Goal: Find specific page/section: Find specific page/section

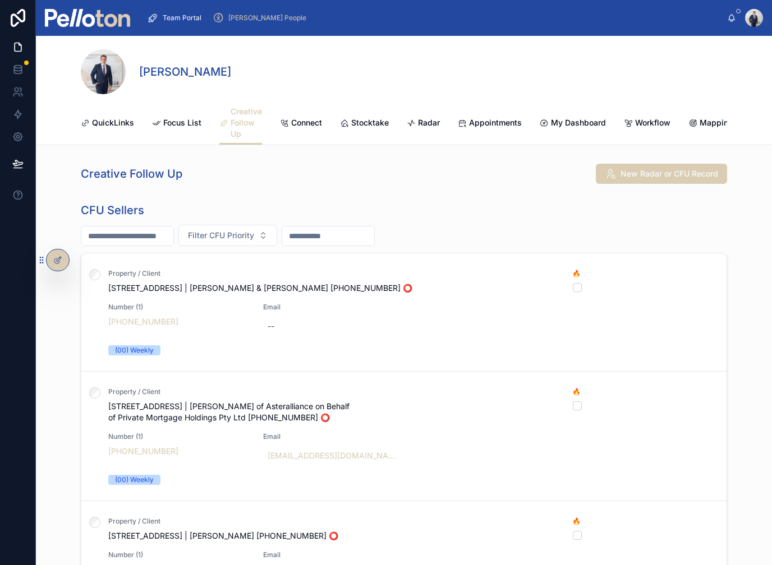
click at [357, 122] on span "Stocktake" at bounding box center [370, 122] width 38 height 11
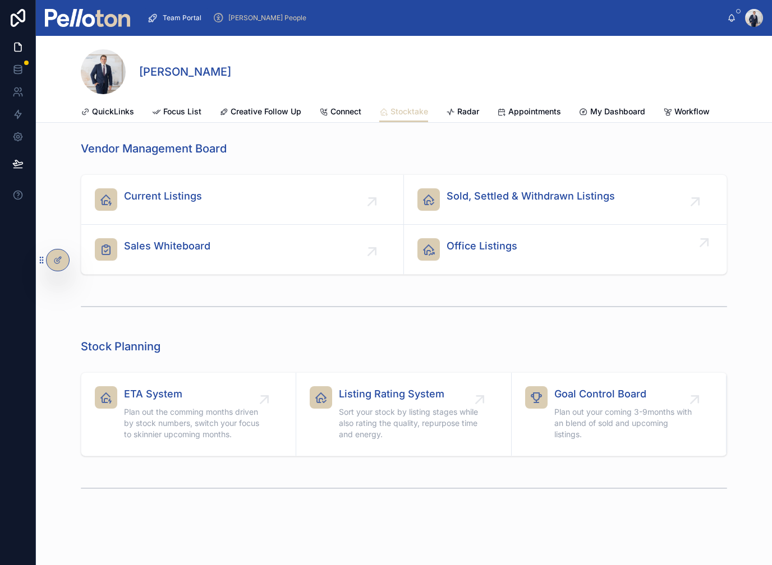
click at [475, 254] on span "Office Listings" at bounding box center [482, 246] width 71 height 16
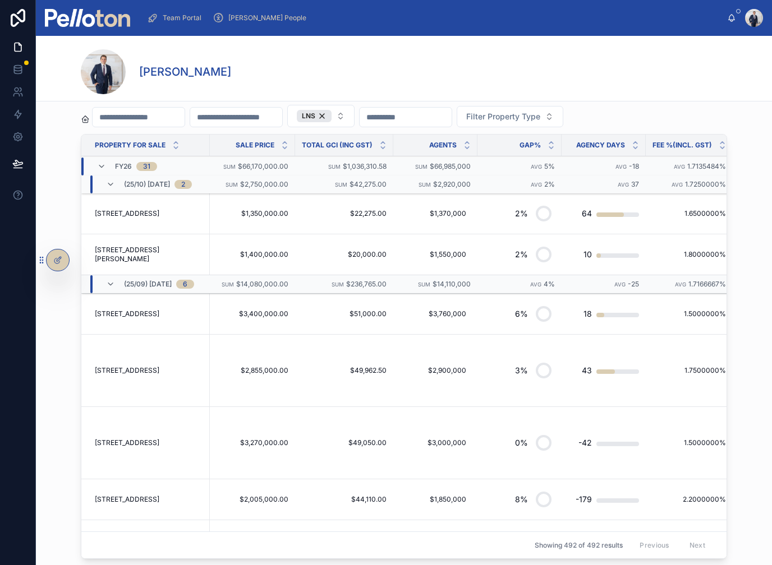
scroll to position [292, 0]
click at [106, 185] on icon at bounding box center [110, 185] width 9 height 9
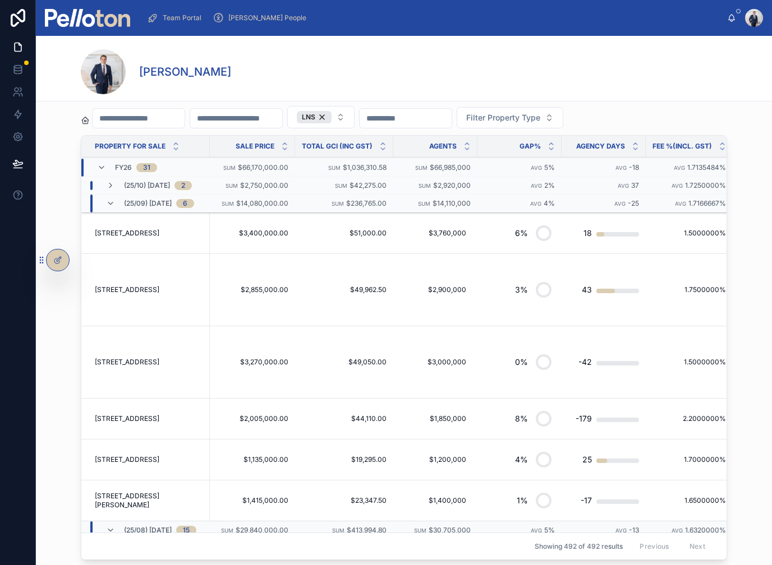
click at [103, 186] on div "(25/10) [DATE] 2" at bounding box center [149, 185] width 113 height 9
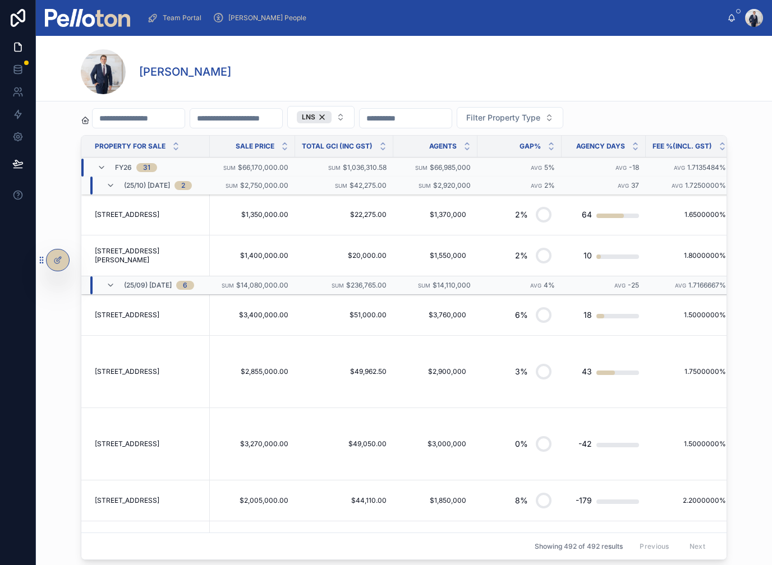
click at [103, 186] on div "(25/10) [DATE] 2" at bounding box center [149, 186] width 113 height 18
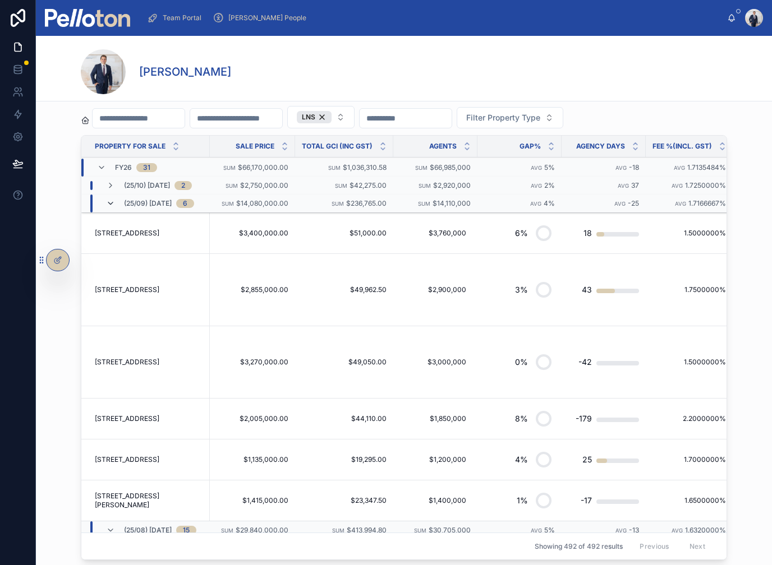
click at [110, 206] on icon at bounding box center [110, 203] width 9 height 9
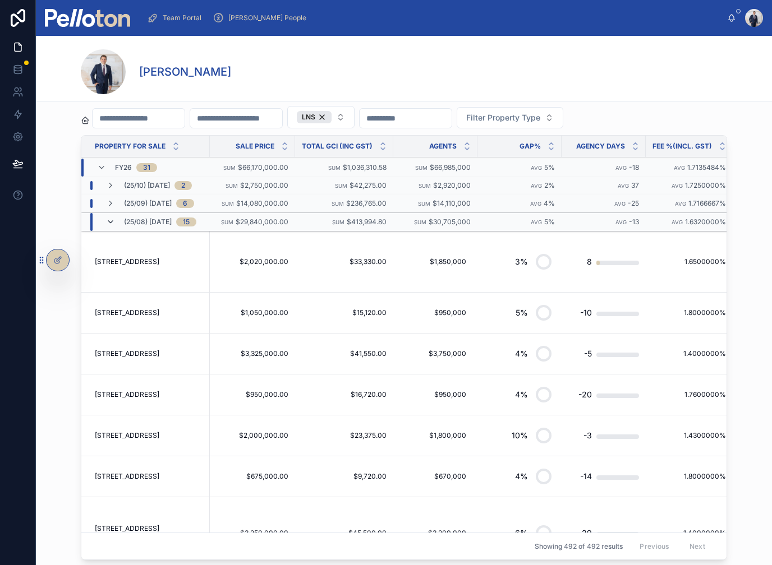
click at [110, 218] on icon at bounding box center [110, 222] width 9 height 9
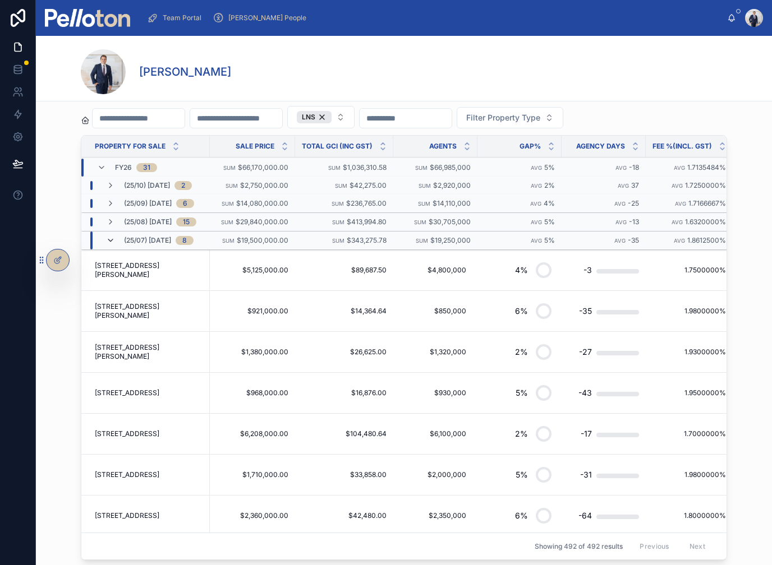
click at [114, 237] on icon at bounding box center [110, 240] width 9 height 9
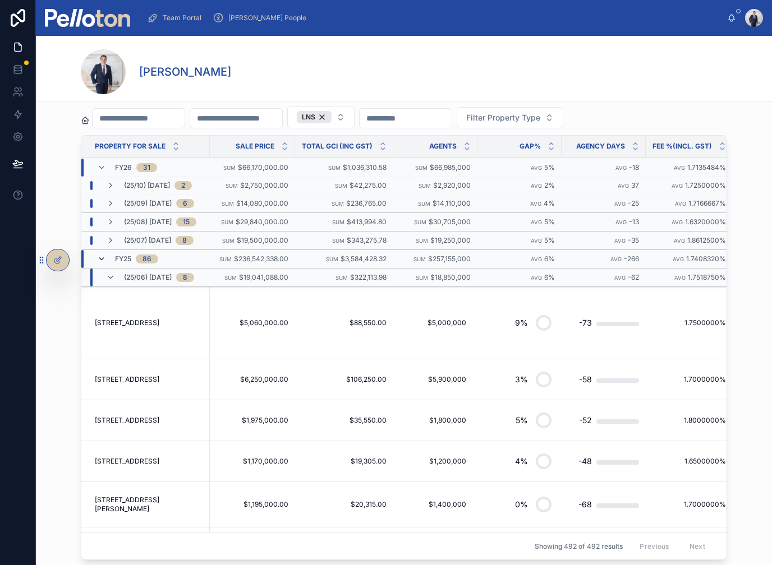
click at [105, 263] on icon at bounding box center [101, 259] width 9 height 9
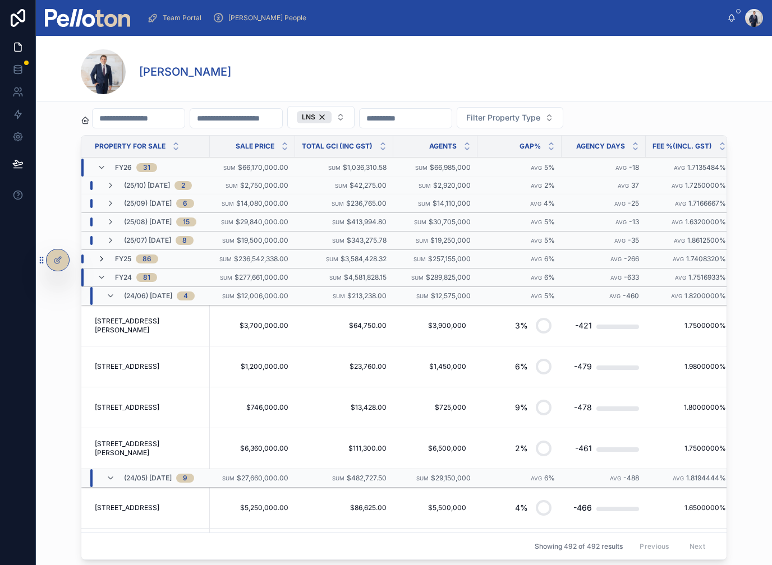
click at [105, 263] on icon at bounding box center [101, 259] width 9 height 9
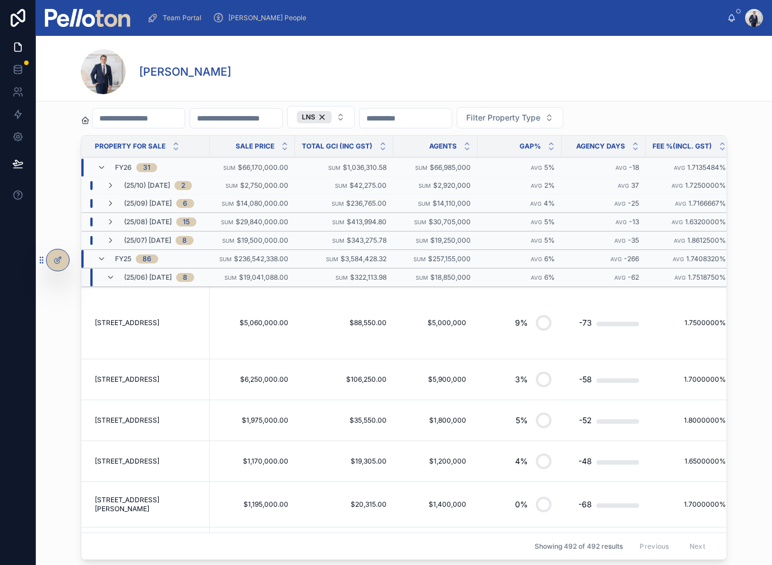
scroll to position [0, 0]
click at [102, 164] on icon at bounding box center [101, 167] width 9 height 9
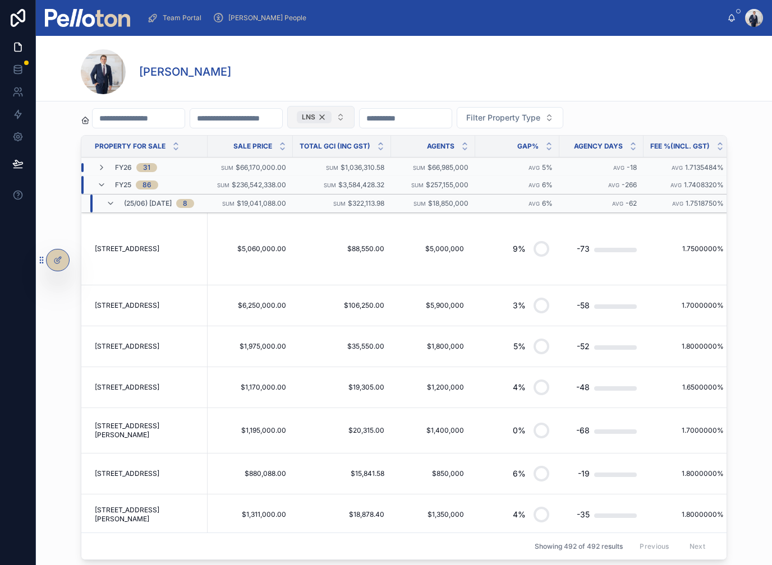
click at [332, 118] on div "LNS" at bounding box center [314, 117] width 35 height 12
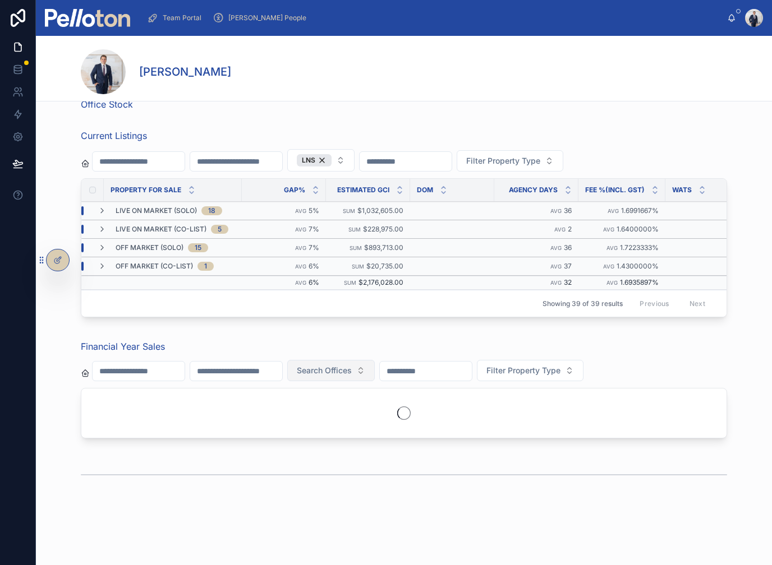
scroll to position [24, 0]
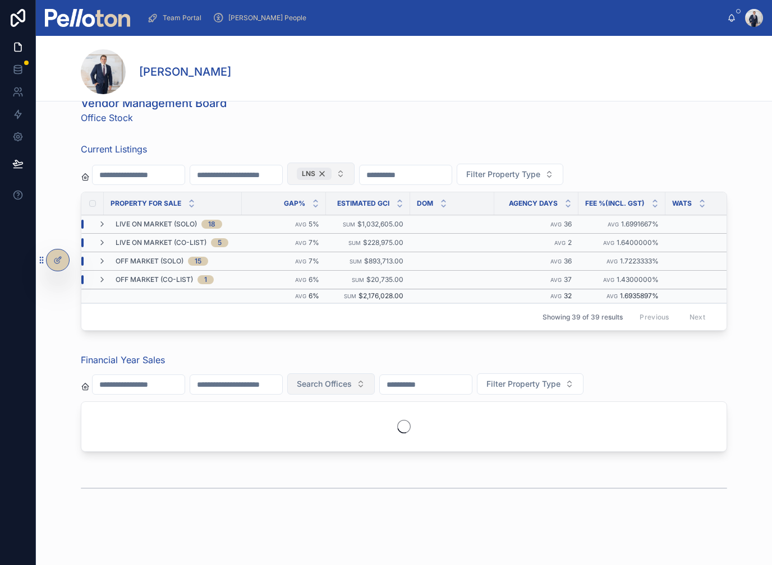
click at [332, 177] on div "LNS" at bounding box center [314, 174] width 35 height 12
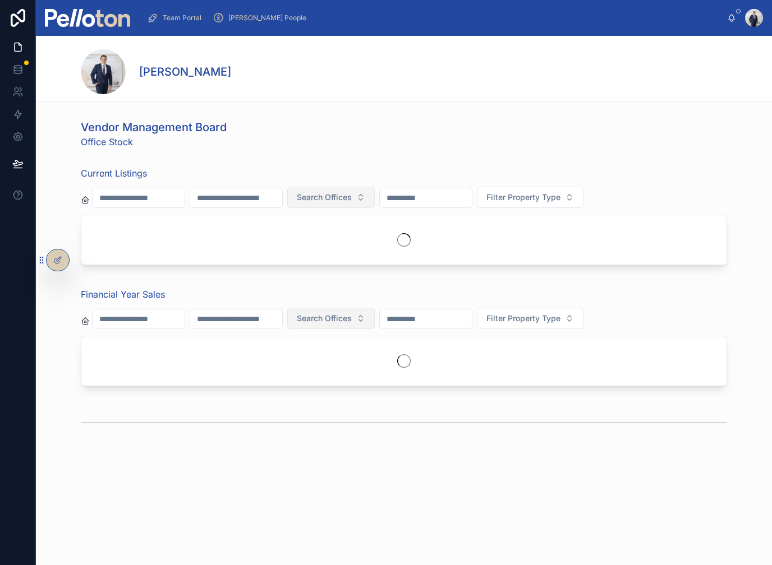
click at [352, 196] on span "Search Offices" at bounding box center [324, 197] width 55 height 11
click at [354, 160] on div "Vendor Management Board Office Stock Current Listings Search Offices Filter Pro…" at bounding box center [404, 278] width 736 height 326
click at [352, 313] on span "Search Offices" at bounding box center [324, 318] width 55 height 11
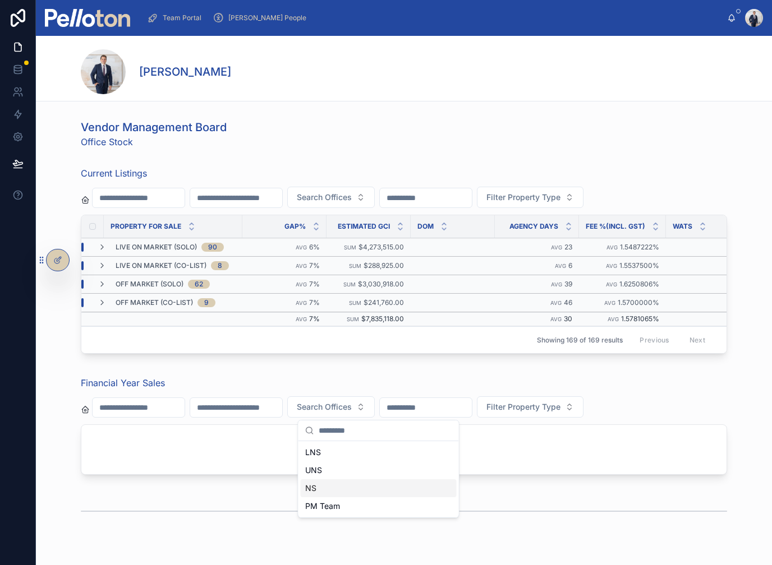
click at [325, 489] on div "NS" at bounding box center [379, 489] width 156 height 18
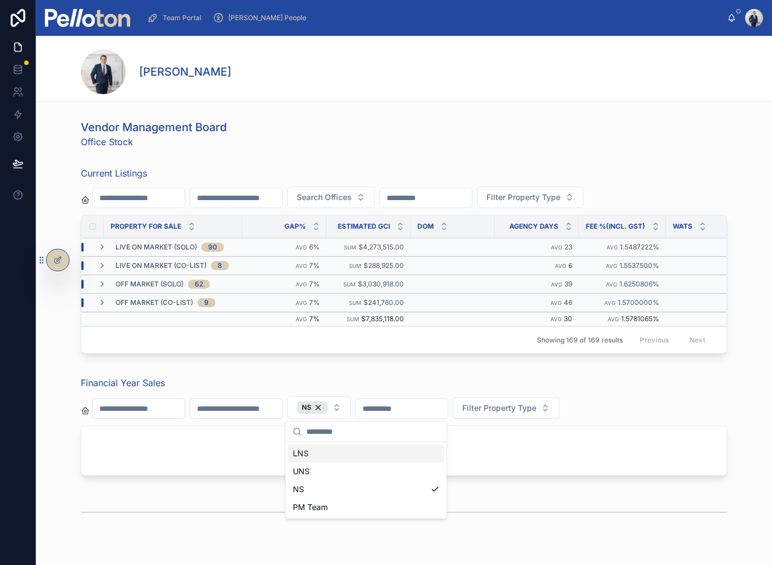
click at [320, 369] on div "Vendor Management Board Office Stock Current Listings Search Offices Filter Pro…" at bounding box center [404, 323] width 736 height 416
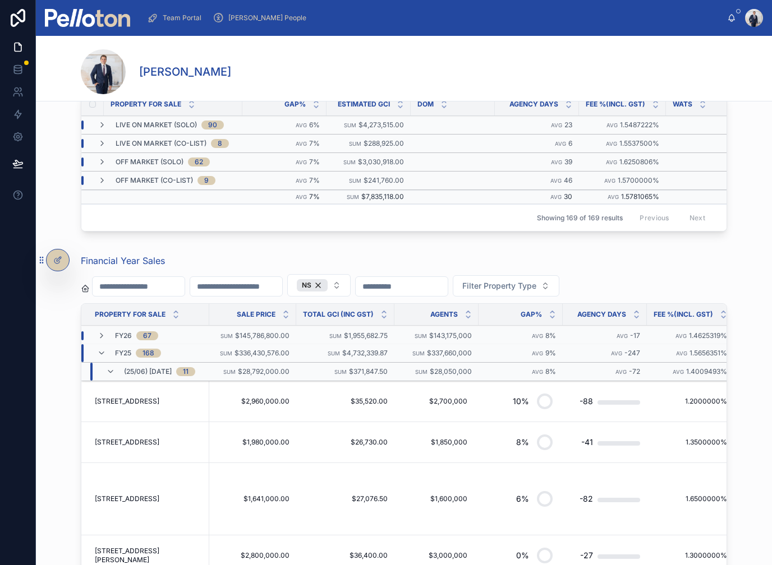
scroll to position [123, 0]
click at [100, 331] on icon at bounding box center [101, 335] width 9 height 9
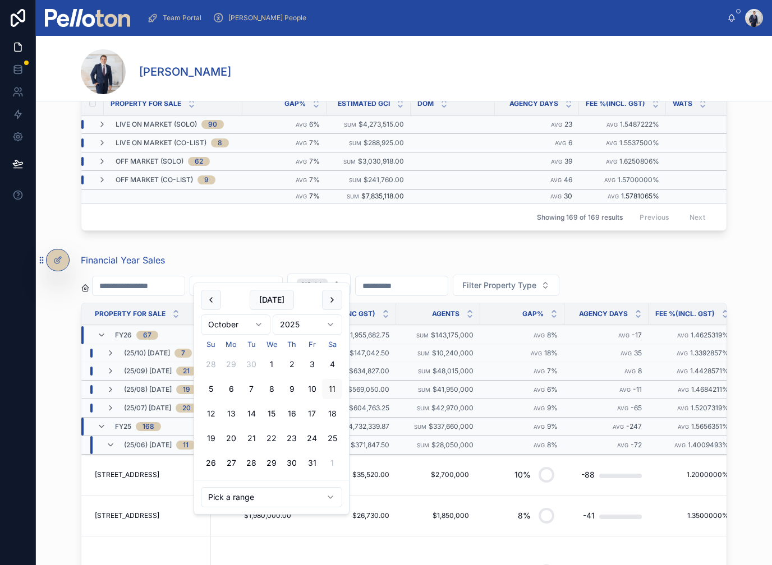
click at [276, 278] on input "text" at bounding box center [236, 286] width 92 height 16
click at [429, 257] on div "Financial Year Sales NS Filter Property Type Property For Sale Sale Price Total…" at bounding box center [404, 491] width 646 height 475
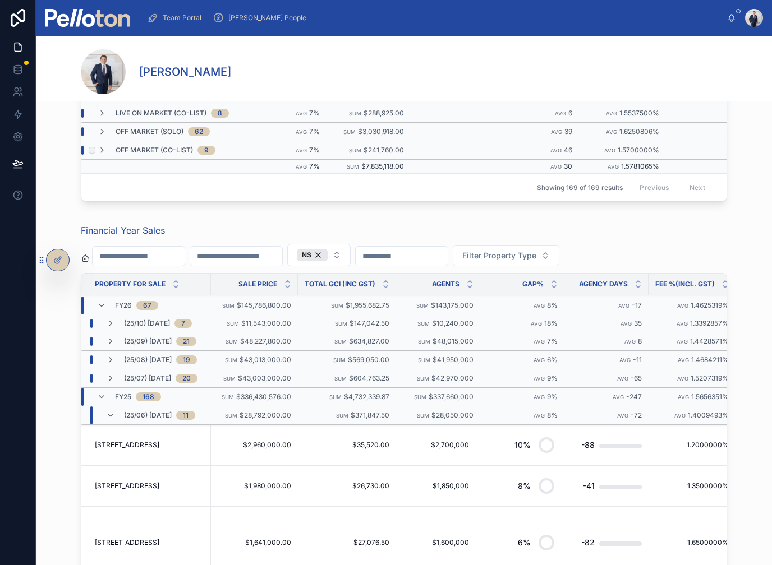
scroll to position [146, 0]
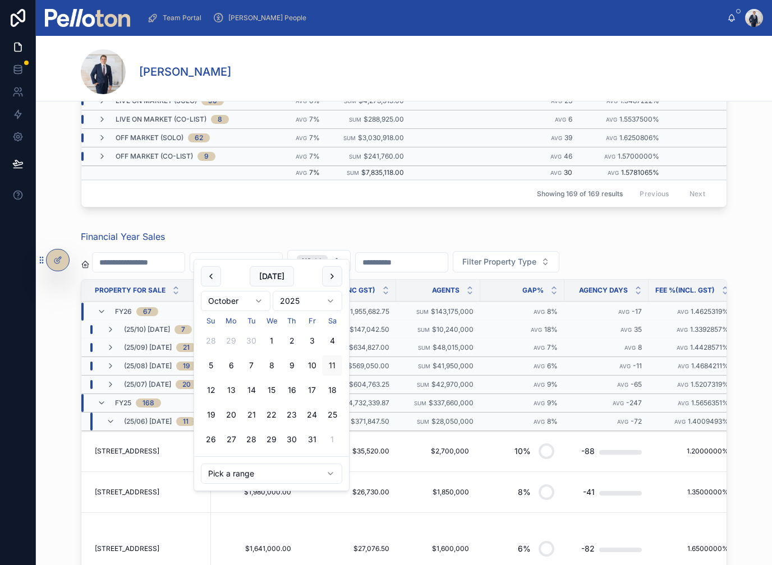
click at [240, 255] on input "text" at bounding box center [236, 263] width 92 height 16
click at [246, 230] on div "Financial Year Sales" at bounding box center [404, 236] width 646 height 13
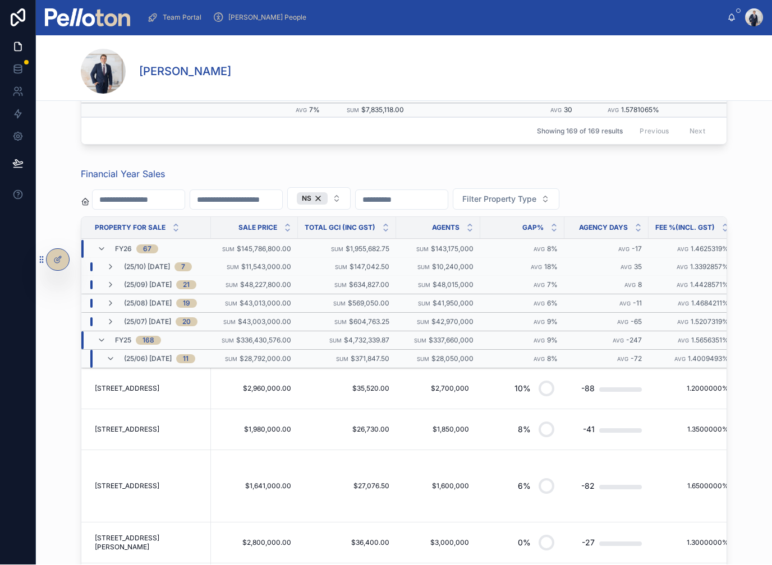
scroll to position [1, 0]
click at [328, 195] on div "NS" at bounding box center [312, 199] width 31 height 12
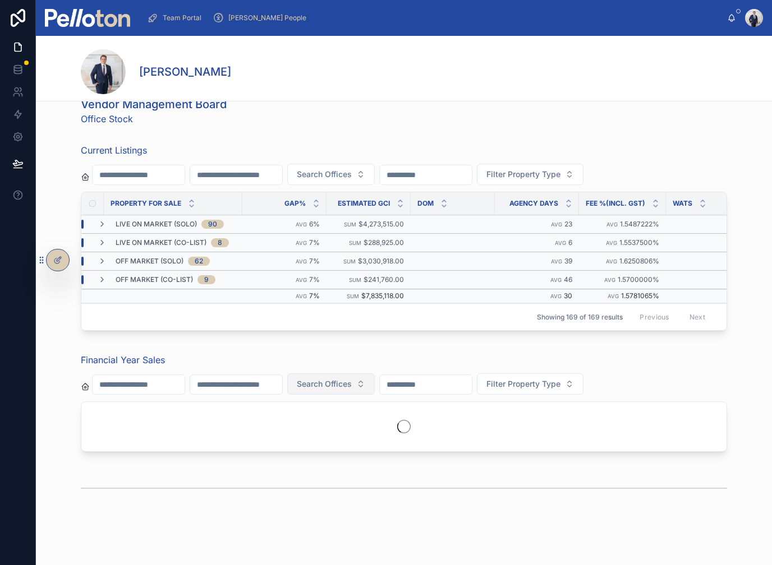
click at [352, 384] on span "Search Offices" at bounding box center [324, 384] width 55 height 11
click at [321, 449] on div "UNS" at bounding box center [379, 447] width 156 height 18
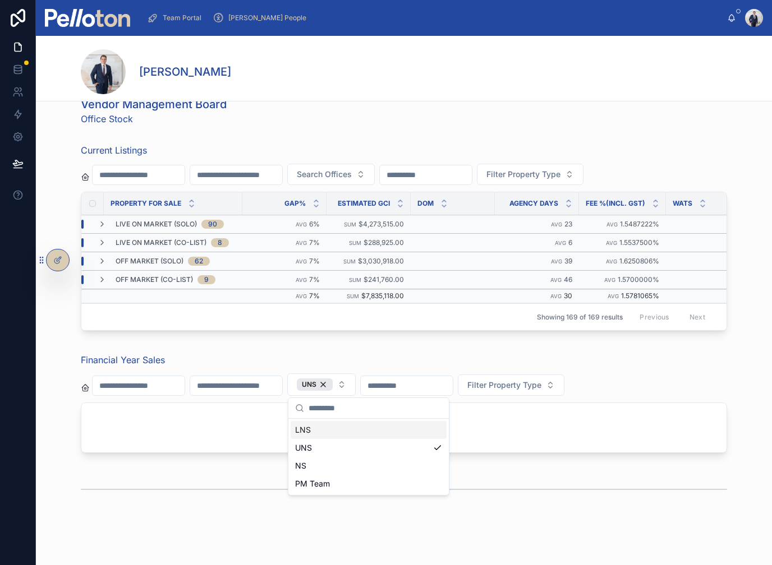
click at [248, 345] on div "Vendor Management Board Office Stock Current Listings Search Offices Filter Pro…" at bounding box center [404, 300] width 736 height 416
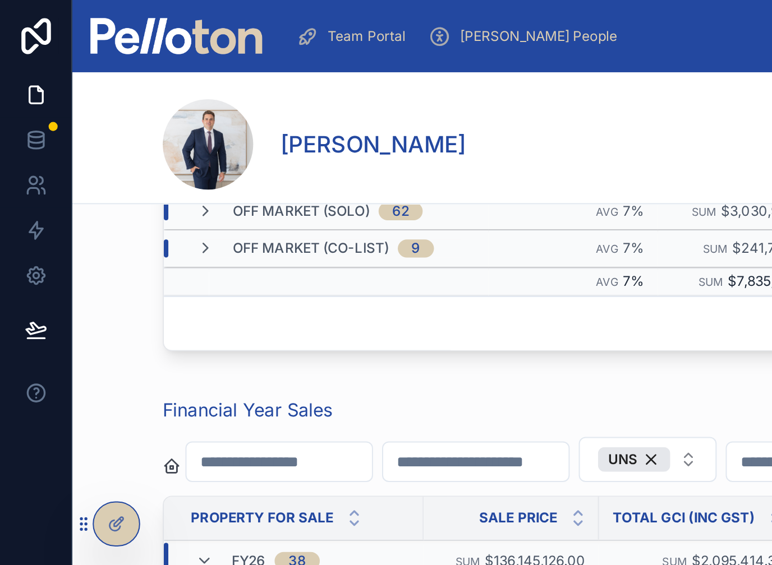
scroll to position [408, 0]
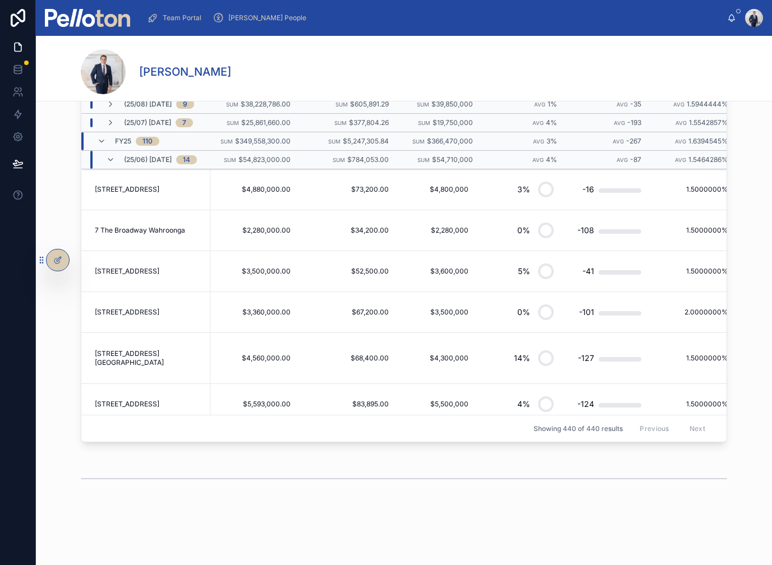
click at [99, 16] on img at bounding box center [87, 18] width 85 height 18
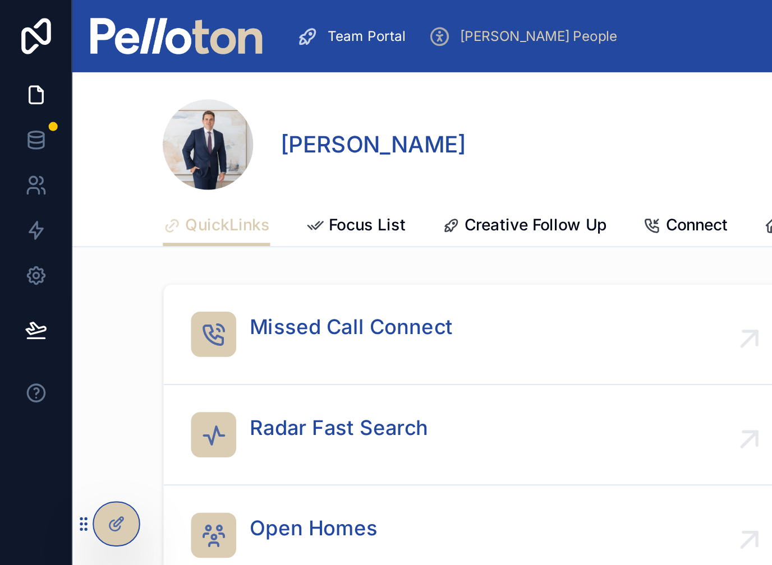
click at [99, 19] on img at bounding box center [87, 18] width 85 height 18
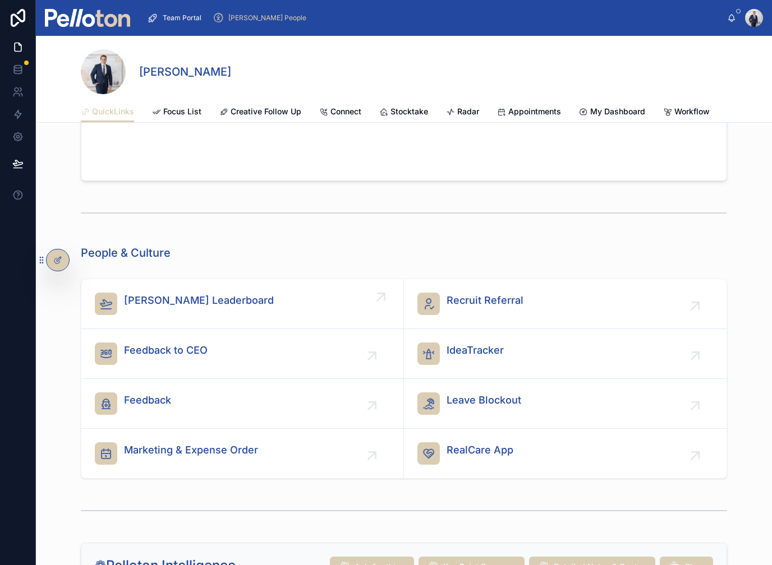
scroll to position [1120, 0]
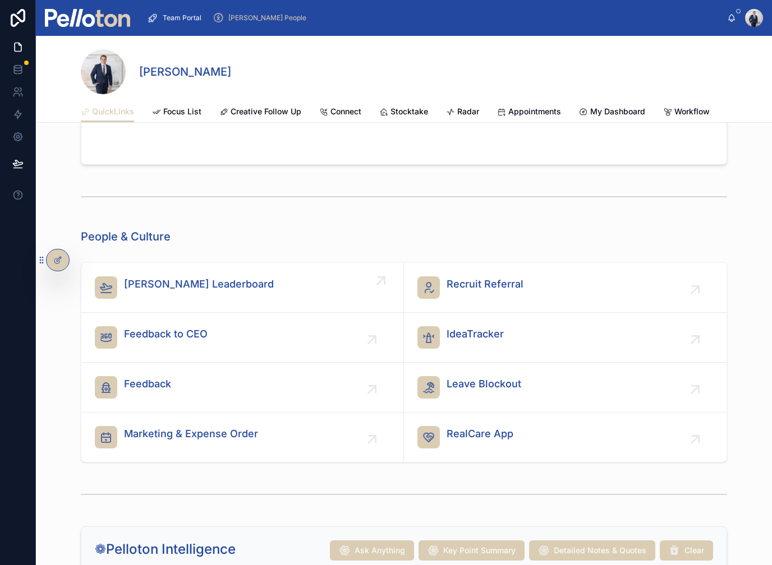
click at [201, 292] on span "[PERSON_NAME] Leaderboard" at bounding box center [199, 285] width 150 height 16
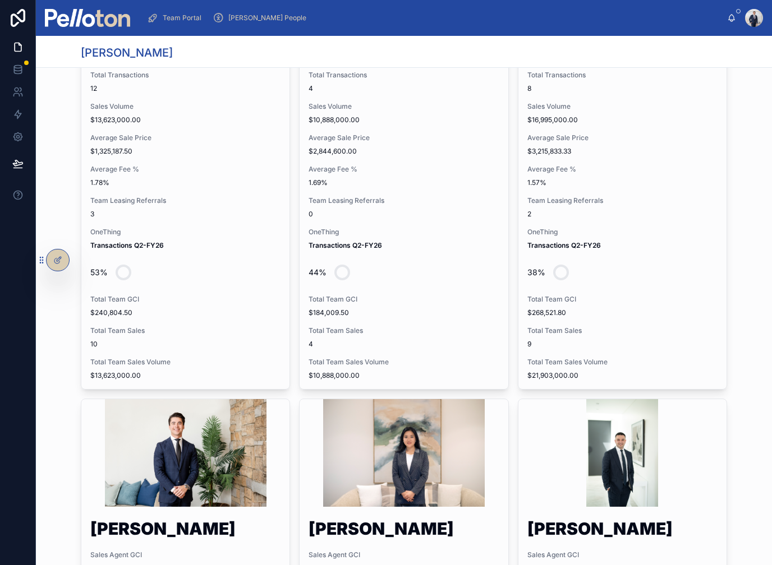
scroll to position [1465, 0]
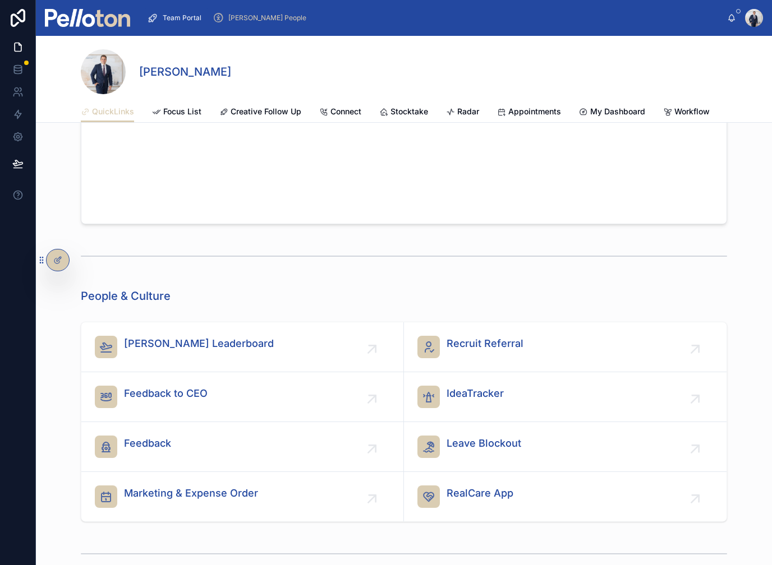
scroll to position [793, 0]
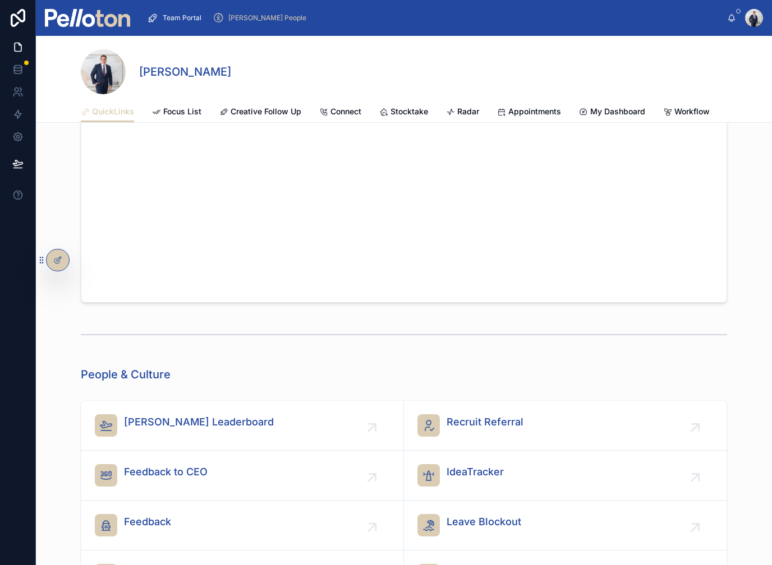
click at [222, 444] on link "[PERSON_NAME] Leaderboard" at bounding box center [242, 426] width 323 height 50
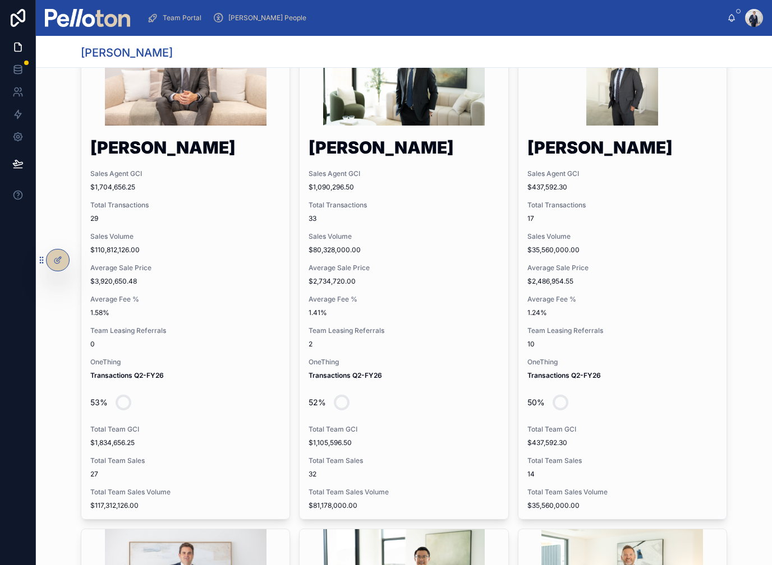
scroll to position [311, 0]
click at [73, 13] on img at bounding box center [87, 18] width 85 height 18
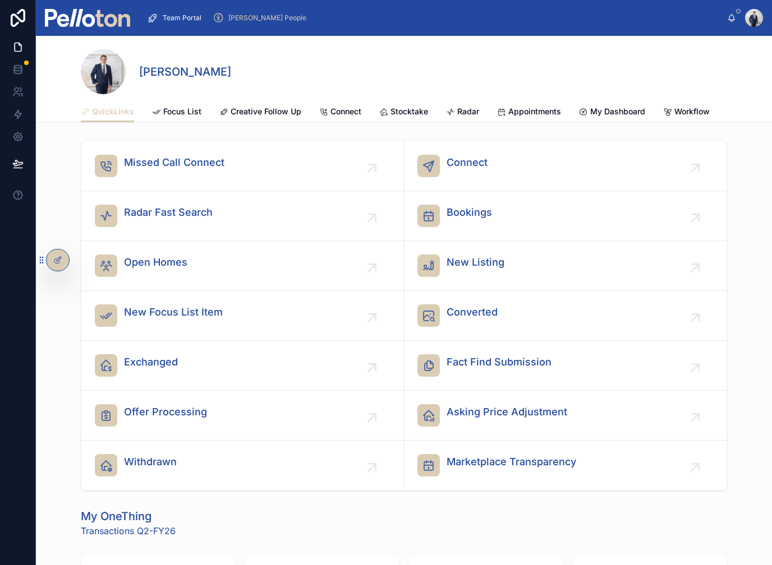
click at [472, 109] on span "Radar" at bounding box center [468, 111] width 22 height 11
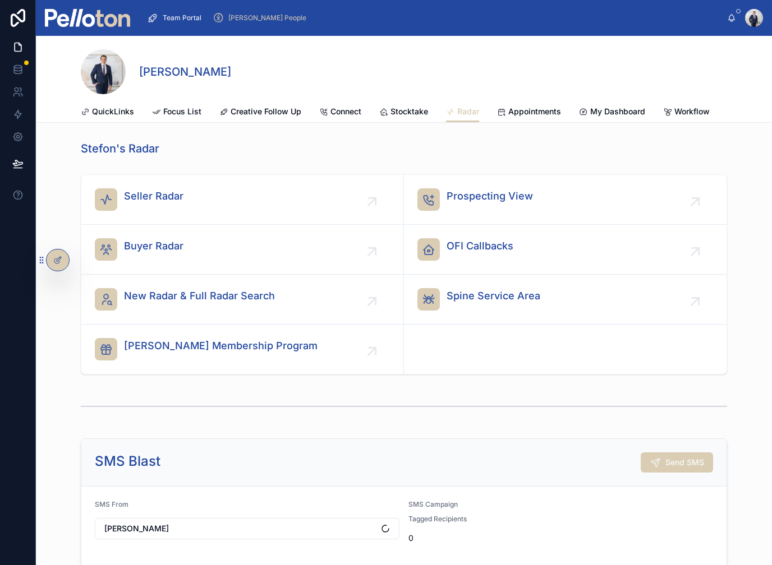
click at [478, 242] on span "OFI Callbacks" at bounding box center [480, 246] width 67 height 16
